Goal: Ask a question

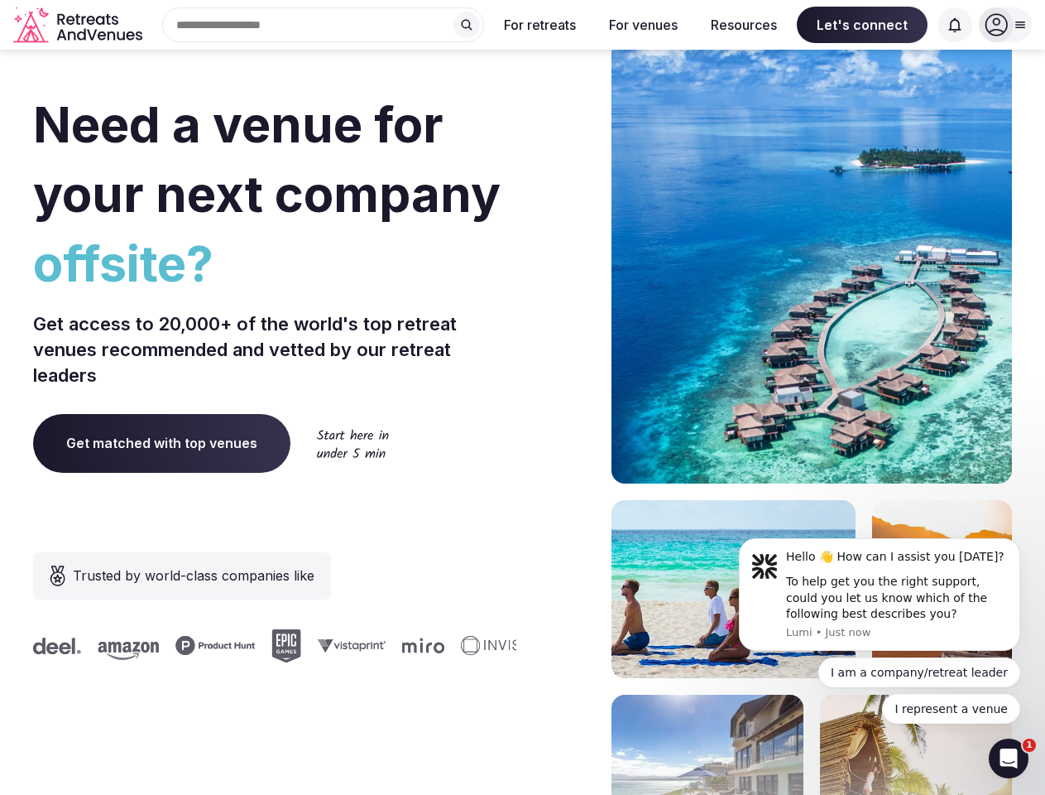
click at [522, 397] on div "Need a venue for your next company offsite? Get access to 20,000+ of the world'…" at bounding box center [522, 495] width 979 height 997
click at [324, 25] on div "Search Popular Destinations [GEOGRAPHIC_DATA], [GEOGRAPHIC_DATA] [GEOGRAPHIC_DA…" at bounding box center [316, 24] width 335 height 35
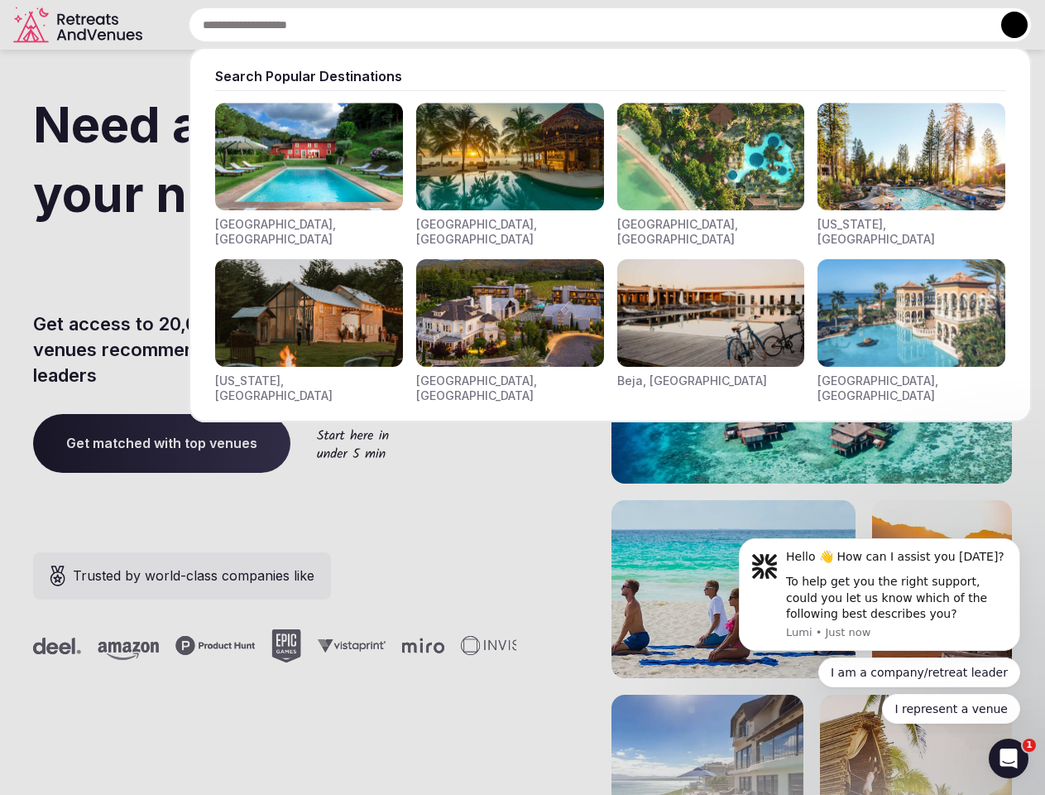
click at [467, 25] on input "text" at bounding box center [610, 24] width 843 height 35
click at [540, 25] on input "text" at bounding box center [610, 24] width 843 height 35
click at [643, 25] on input "text" at bounding box center [610, 24] width 843 height 35
click at [744, 25] on input "text" at bounding box center [610, 24] width 843 height 35
click at [862, 25] on input "text" at bounding box center [610, 24] width 843 height 35
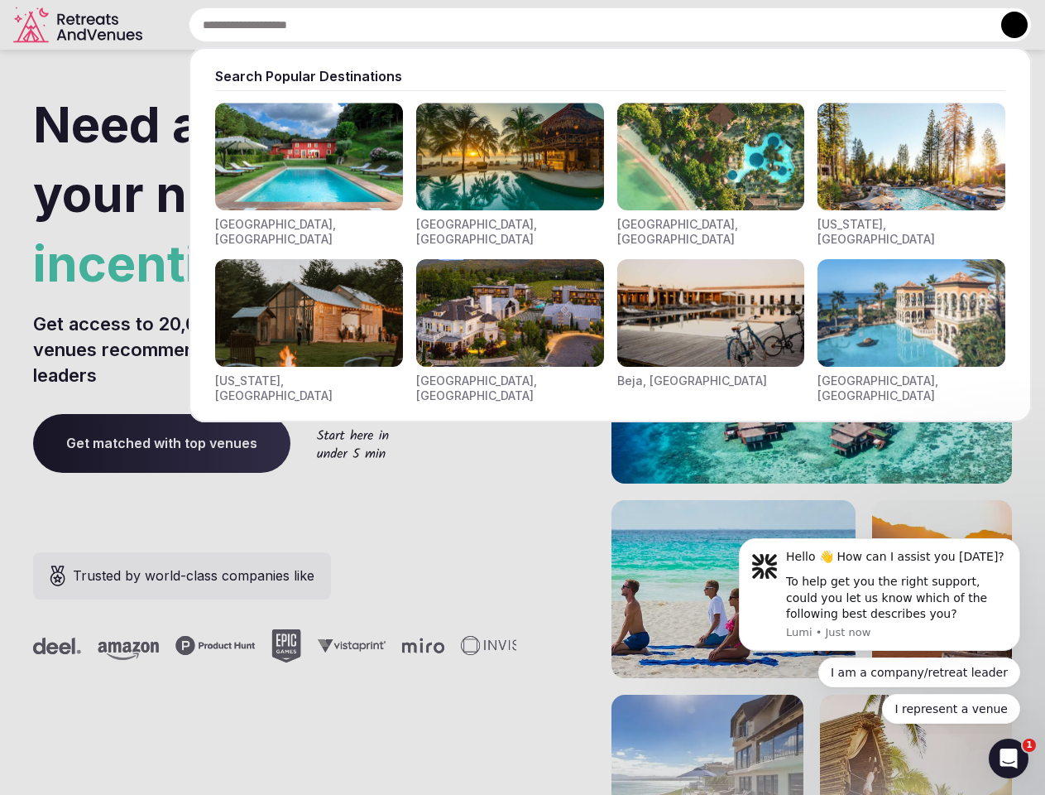
click at [955, 25] on input "text" at bounding box center [610, 24] width 843 height 35
click at [1006, 25] on button at bounding box center [1014, 25] width 26 height 26
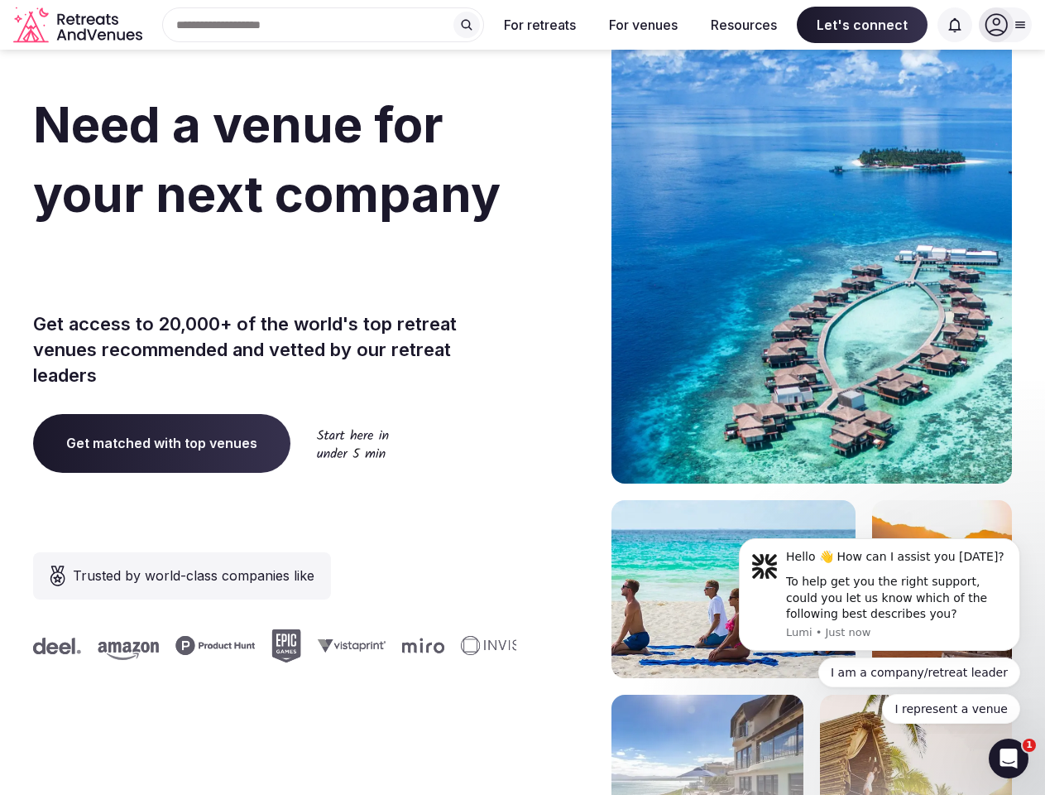
click at [880, 594] on div "To help get you the right support, could you let us know which of the following…" at bounding box center [897, 598] width 222 height 49
